Goal: Information Seeking & Learning: Find specific fact

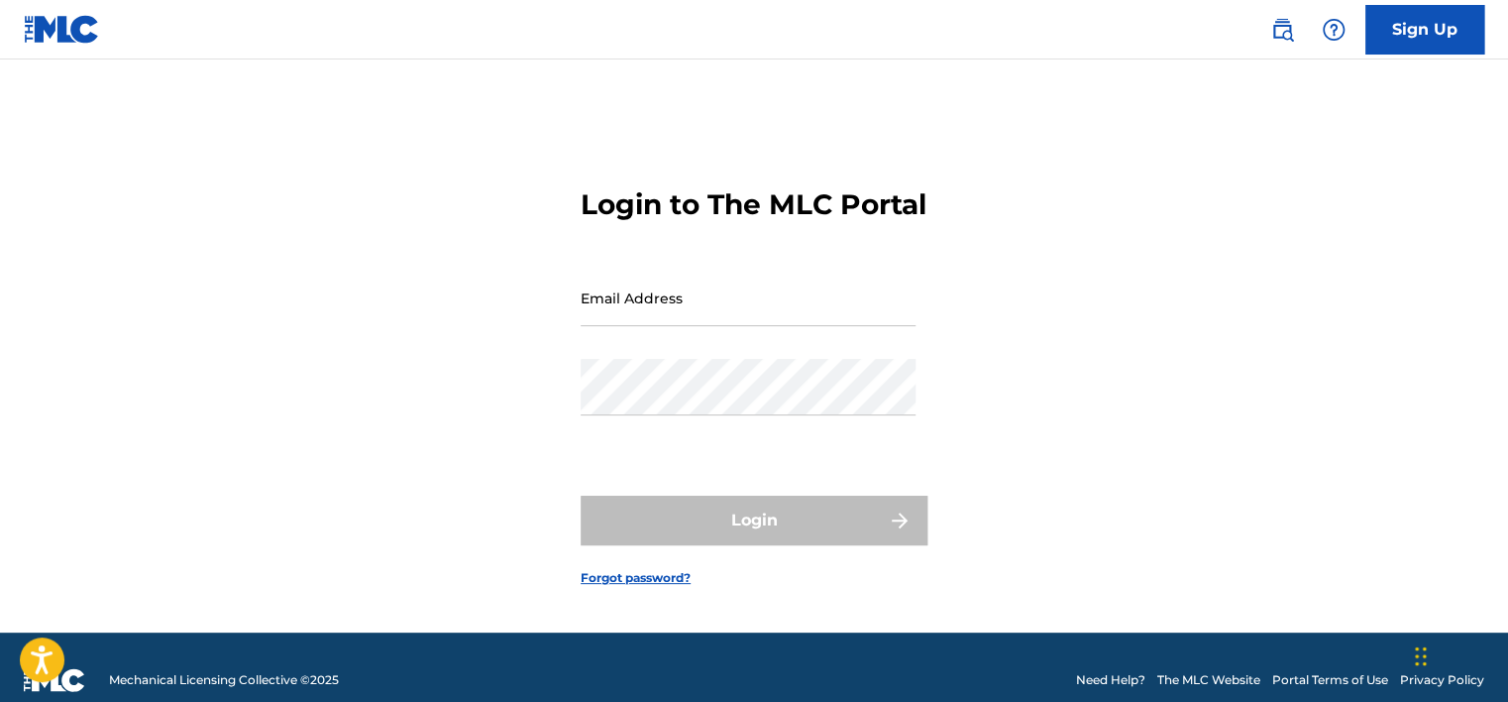
type input "[EMAIL_ADDRESS][DOMAIN_NAME]"
click at [1279, 32] on img at bounding box center [1282, 30] width 24 height 24
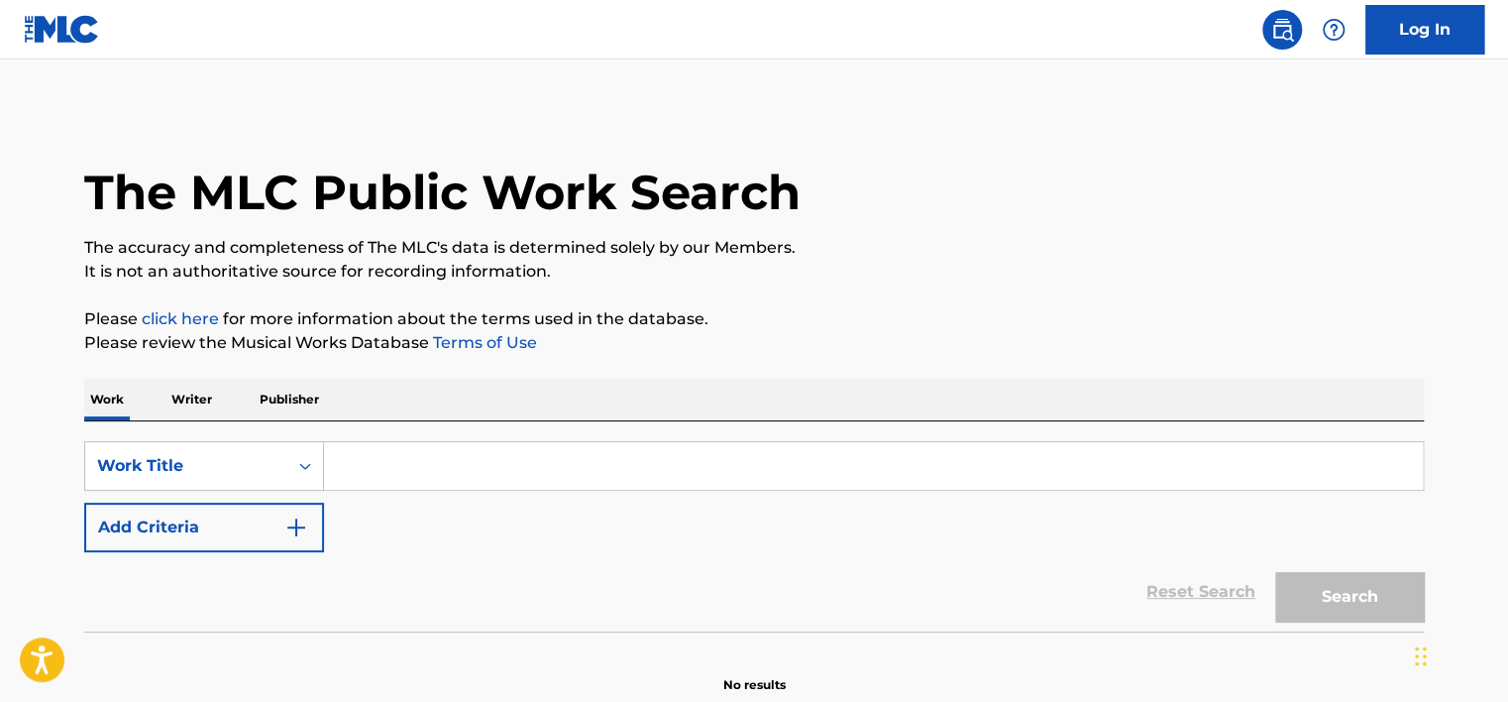
click at [603, 456] on input "Search Form" at bounding box center [873, 466] width 1099 height 48
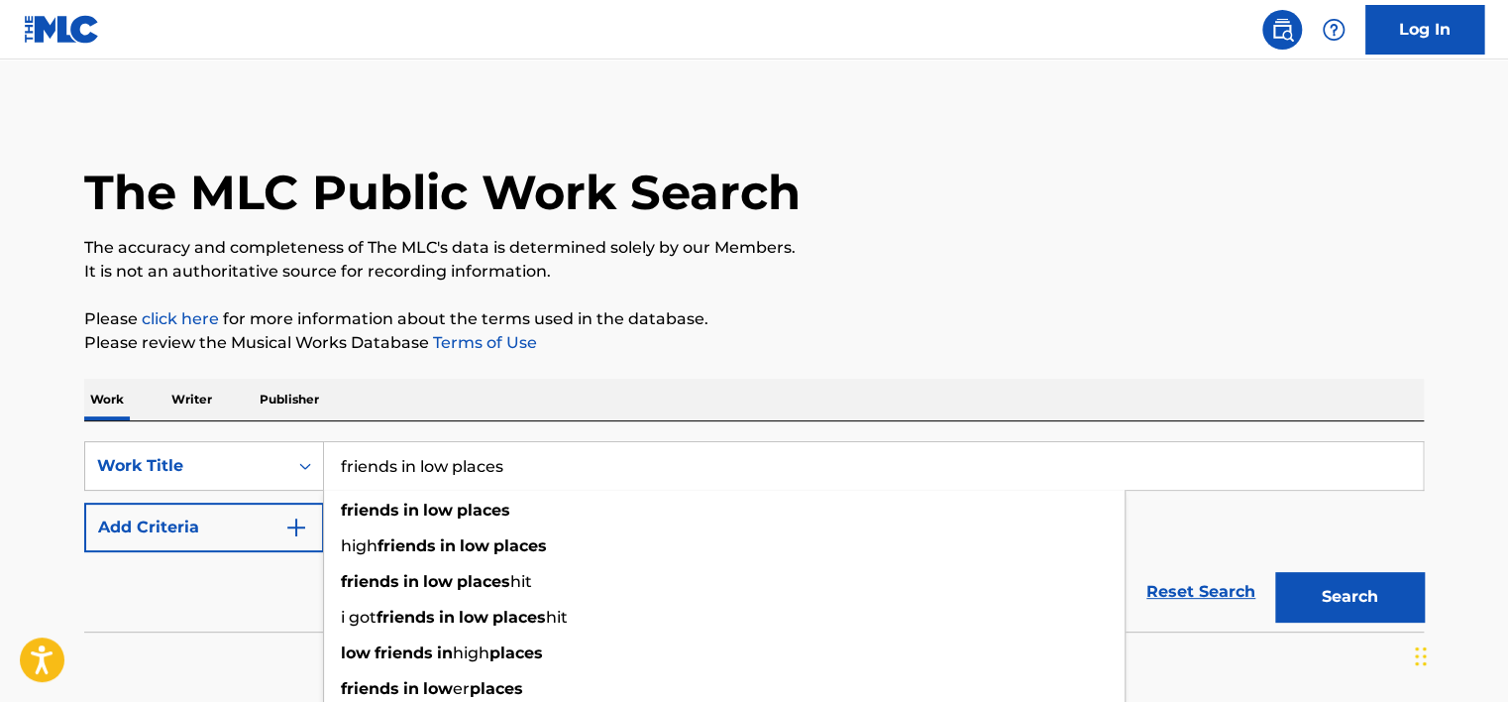
type input "friends in low places"
click at [1275, 572] on button "Search" at bounding box center [1349, 597] width 149 height 50
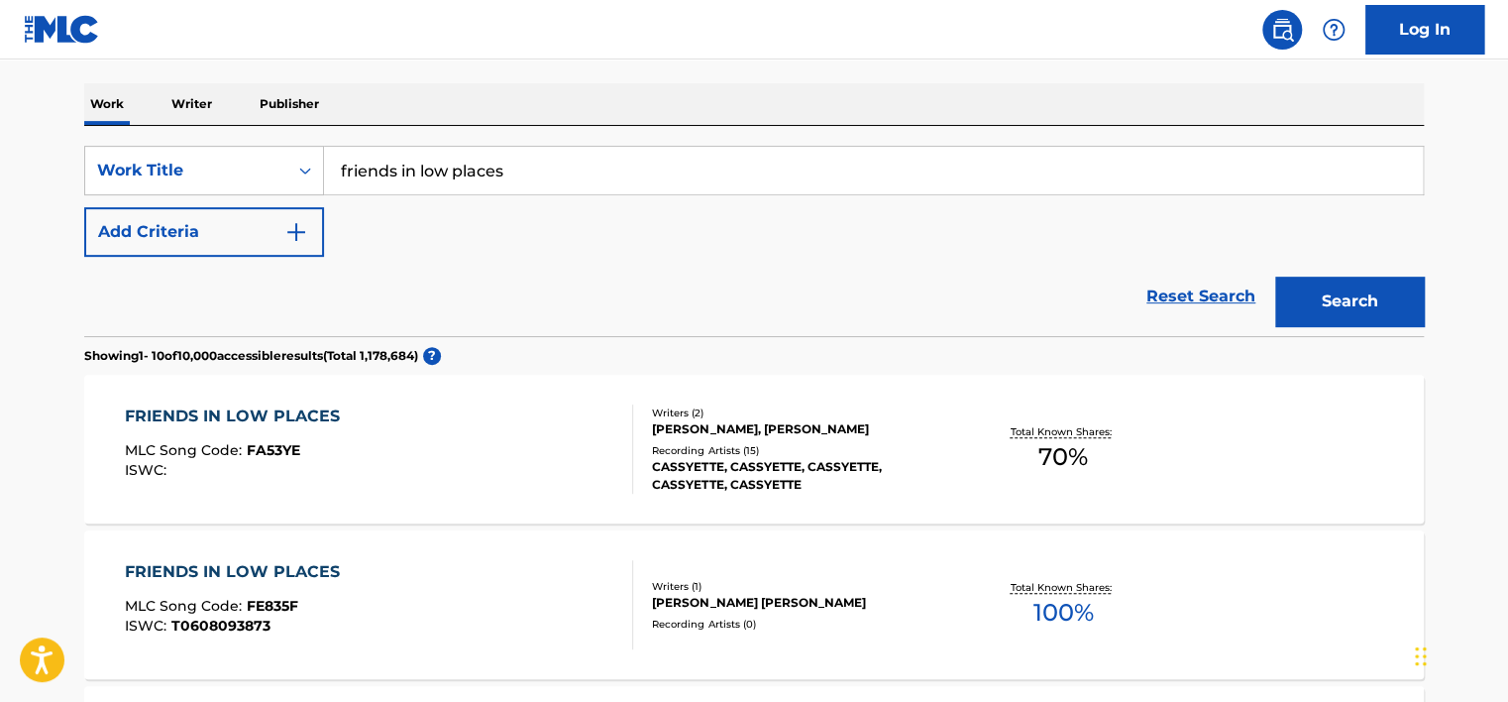
scroll to position [82, 0]
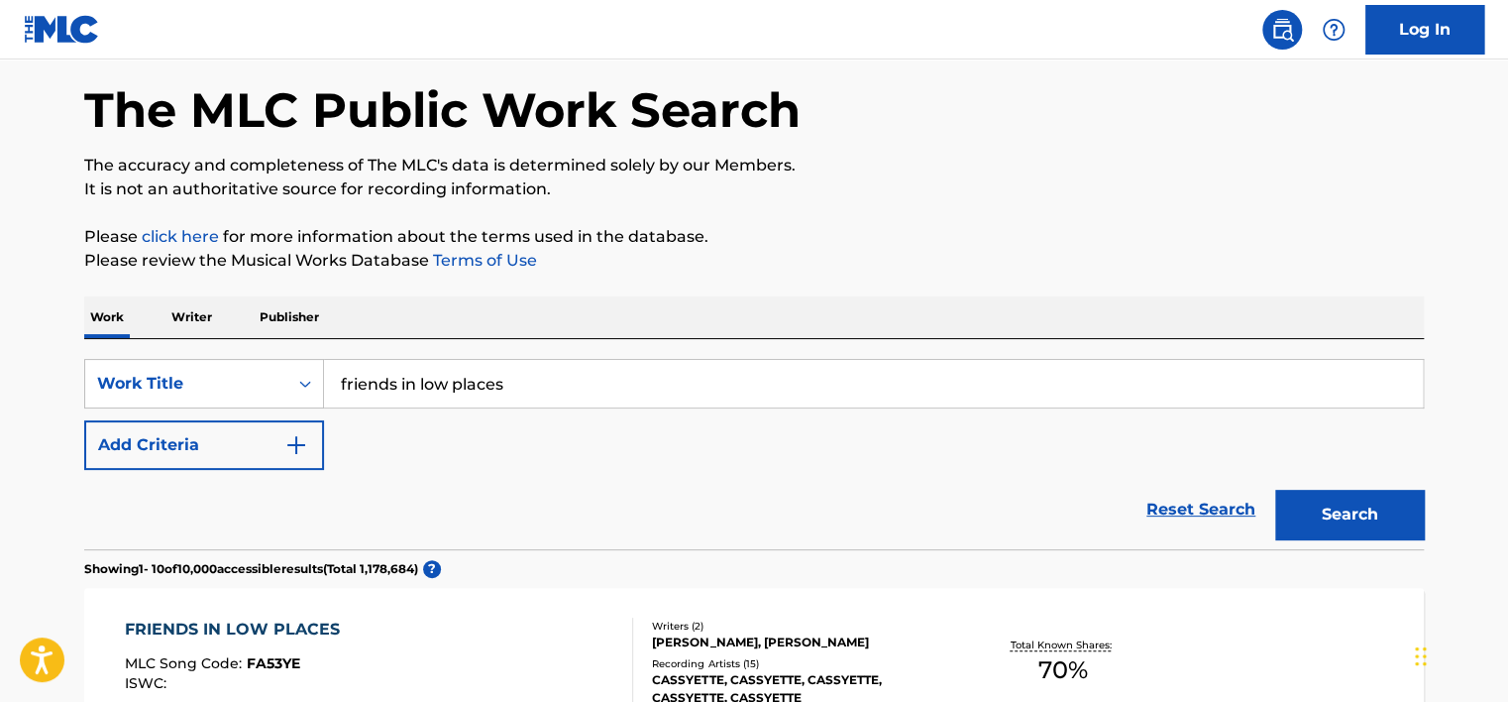
click at [236, 438] on button "Add Criteria" at bounding box center [204, 445] width 240 height 50
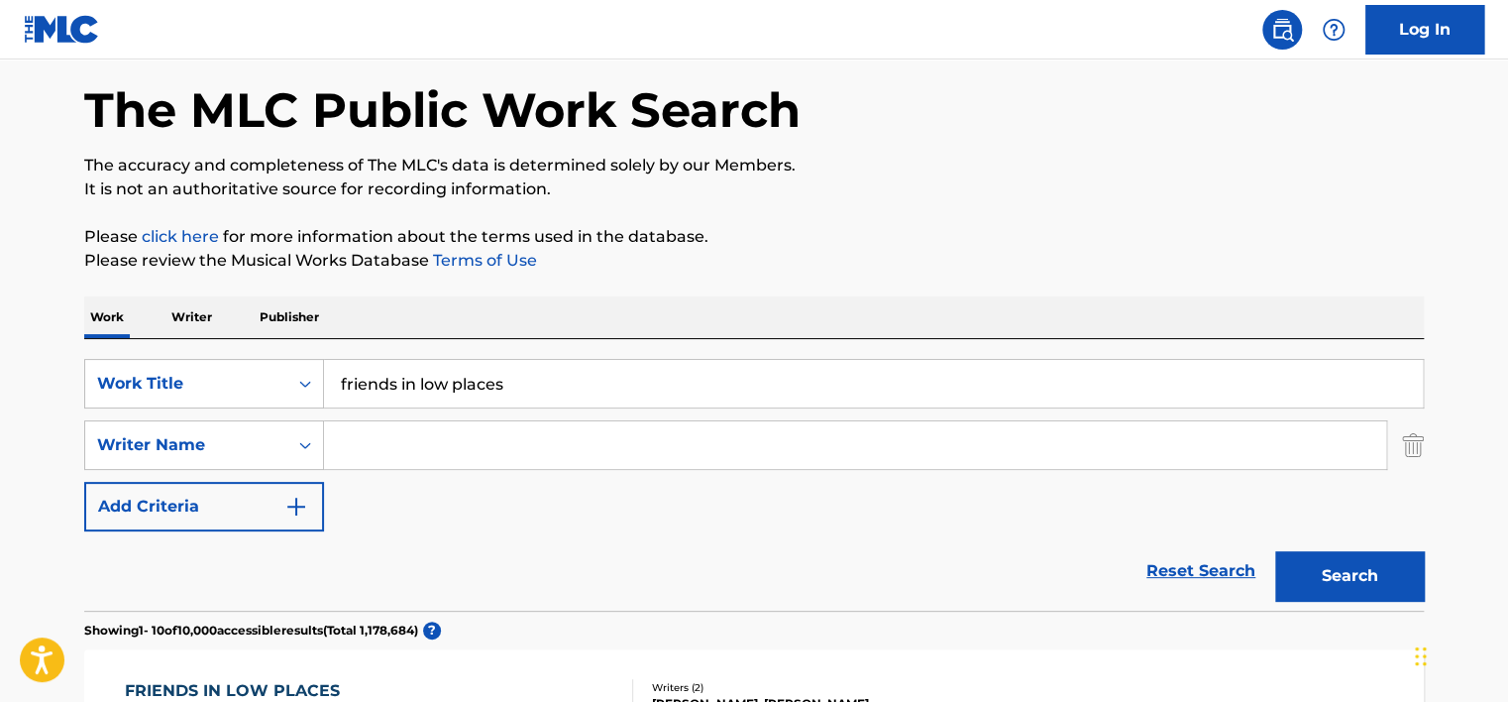
click at [394, 440] on input "Search Form" at bounding box center [855, 445] width 1062 height 48
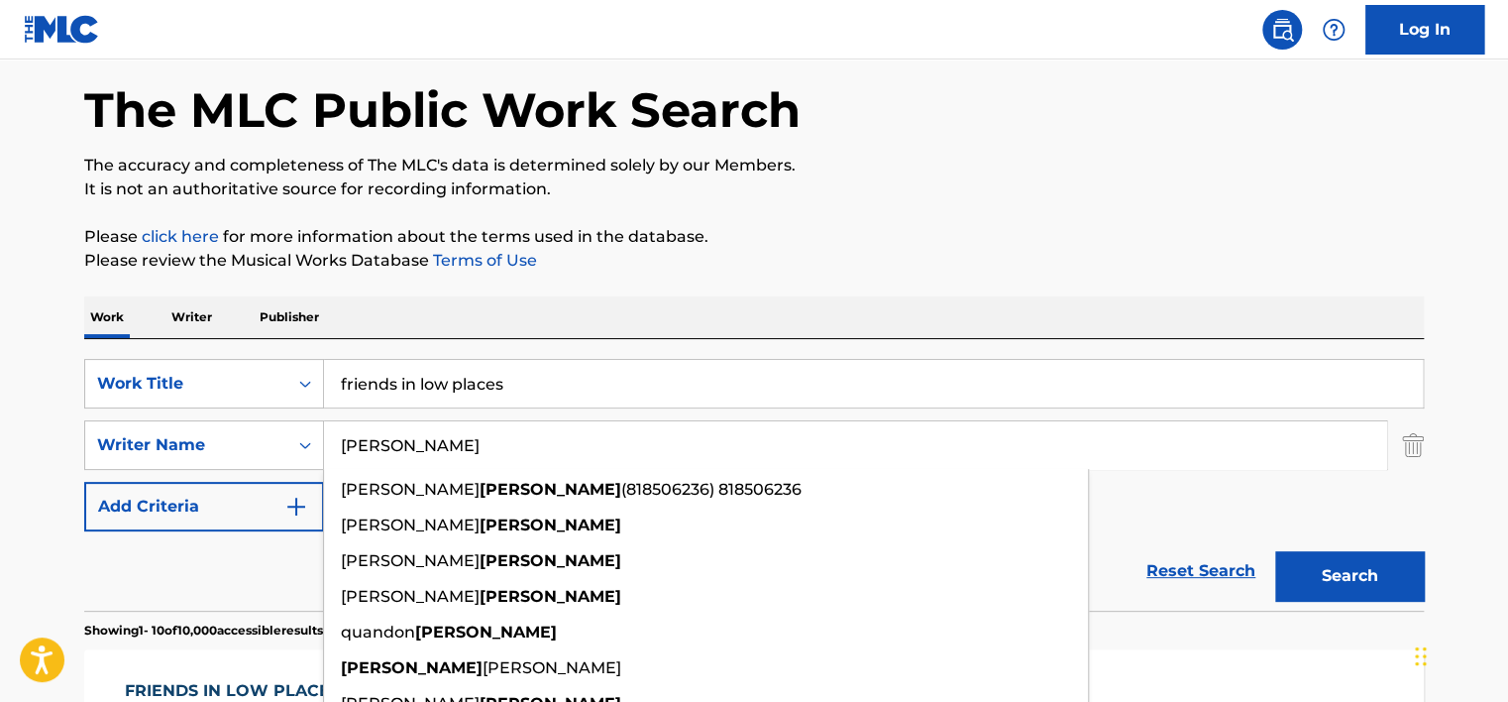
type input "[PERSON_NAME]"
click at [1275, 551] on button "Search" at bounding box center [1349, 576] width 149 height 50
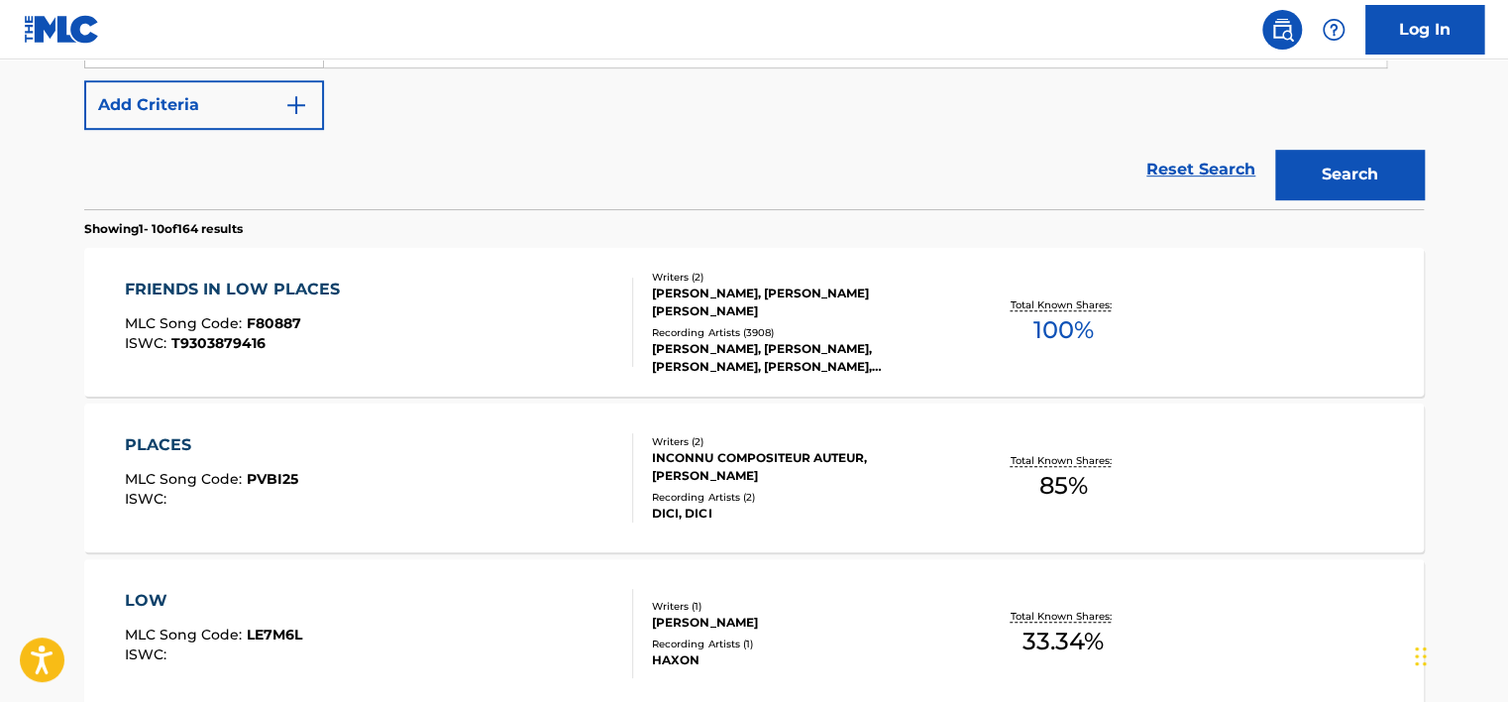
scroll to position [547, 0]
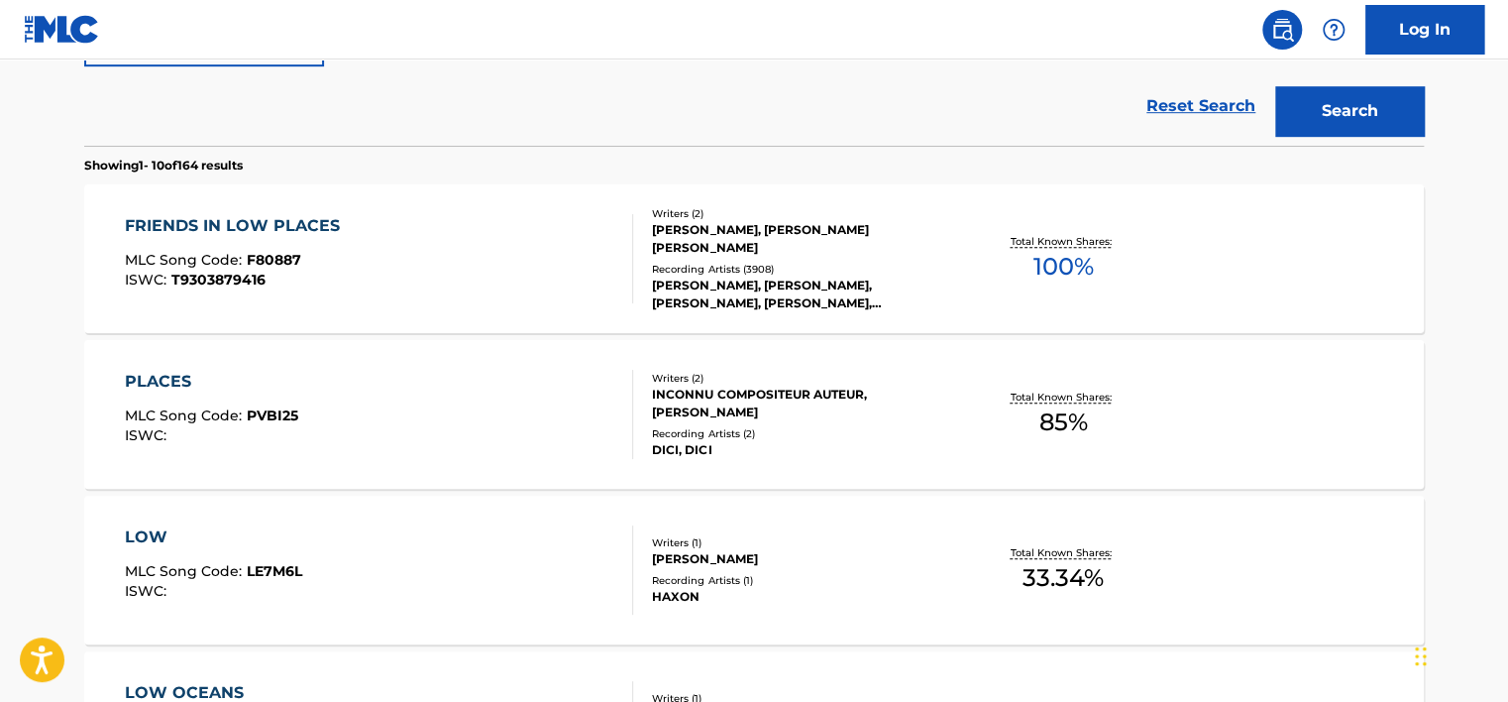
click at [436, 289] on div "FRIENDS IN LOW PLACES MLC Song Code : F80887 ISWC : T9303879416" at bounding box center [379, 258] width 509 height 89
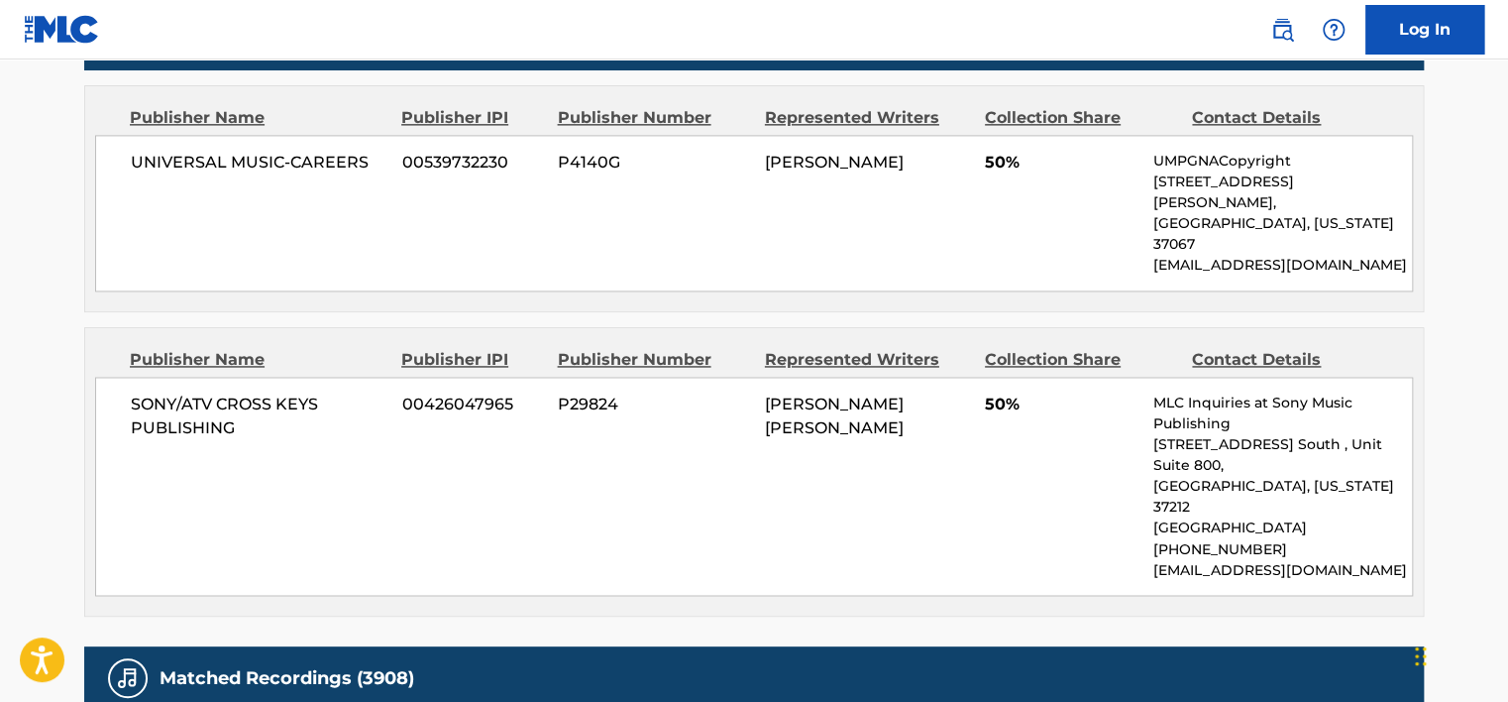
scroll to position [1332, 0]
